Goal: Transaction & Acquisition: Purchase product/service

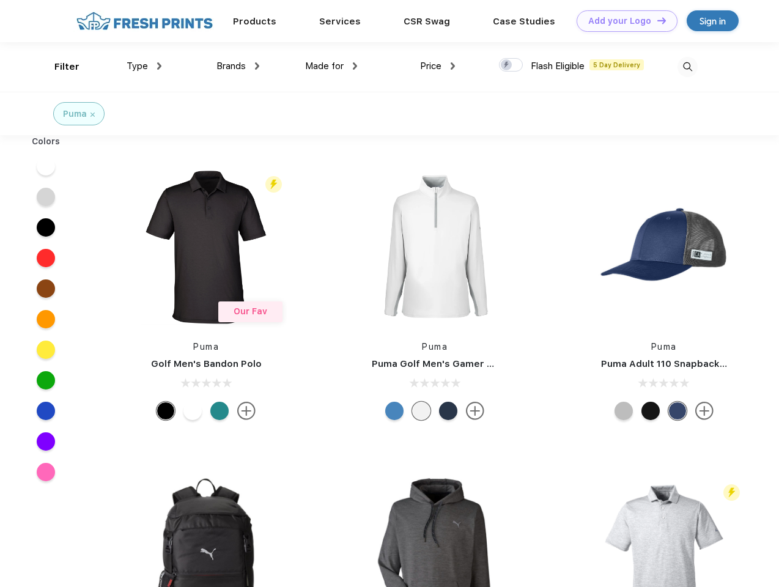
click at [622, 21] on link "Add your Logo Design Tool" at bounding box center [627, 20] width 101 height 21
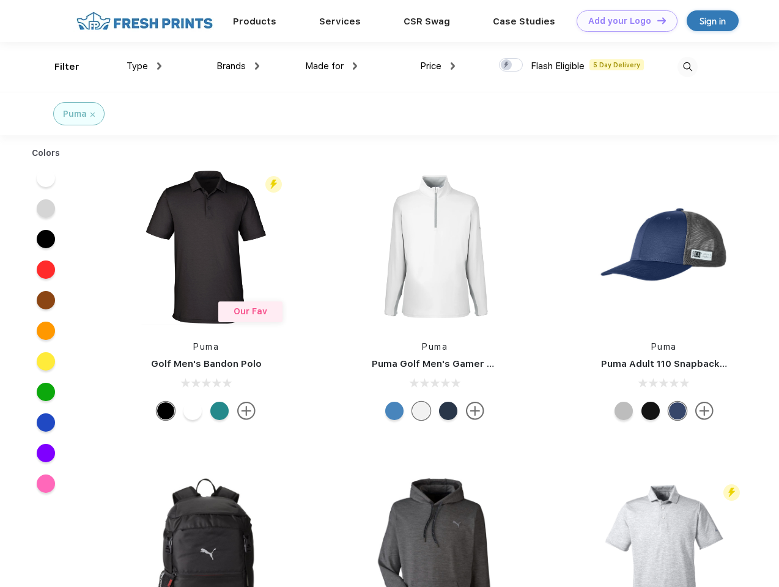
click at [0, 0] on div "Design Tool" at bounding box center [0, 0] width 0 height 0
click at [656, 20] on link "Add your Logo Design Tool" at bounding box center [627, 20] width 101 height 21
click at [59, 67] on div "Filter" at bounding box center [66, 67] width 25 height 14
click at [144, 66] on span "Type" at bounding box center [137, 66] width 21 height 11
click at [238, 66] on span "Brands" at bounding box center [230, 66] width 29 height 11
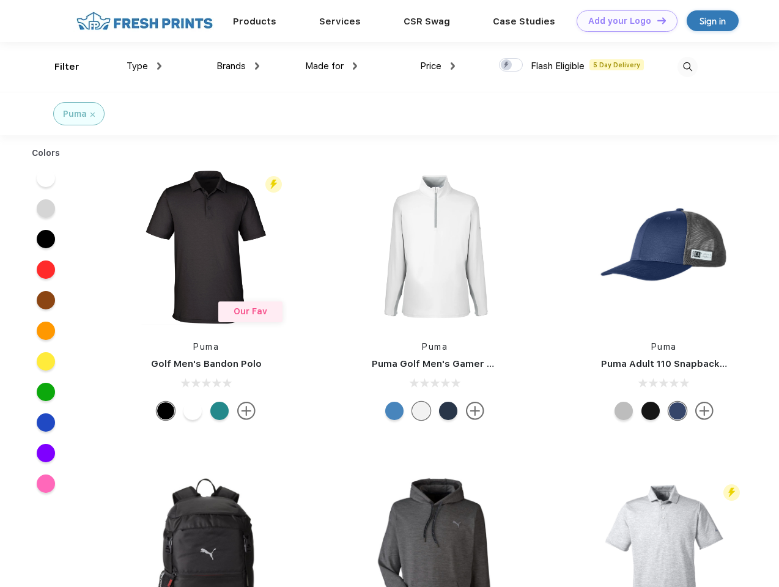
click at [331, 66] on span "Made for" at bounding box center [324, 66] width 39 height 11
click at [438, 66] on span "Price" at bounding box center [430, 66] width 21 height 11
click at [511, 65] on div at bounding box center [511, 64] width 24 height 13
click at [507, 65] on input "checkbox" at bounding box center [503, 61] width 8 height 8
click at [687, 67] on img at bounding box center [688, 67] width 20 height 20
